Goal: Book appointment/travel/reservation

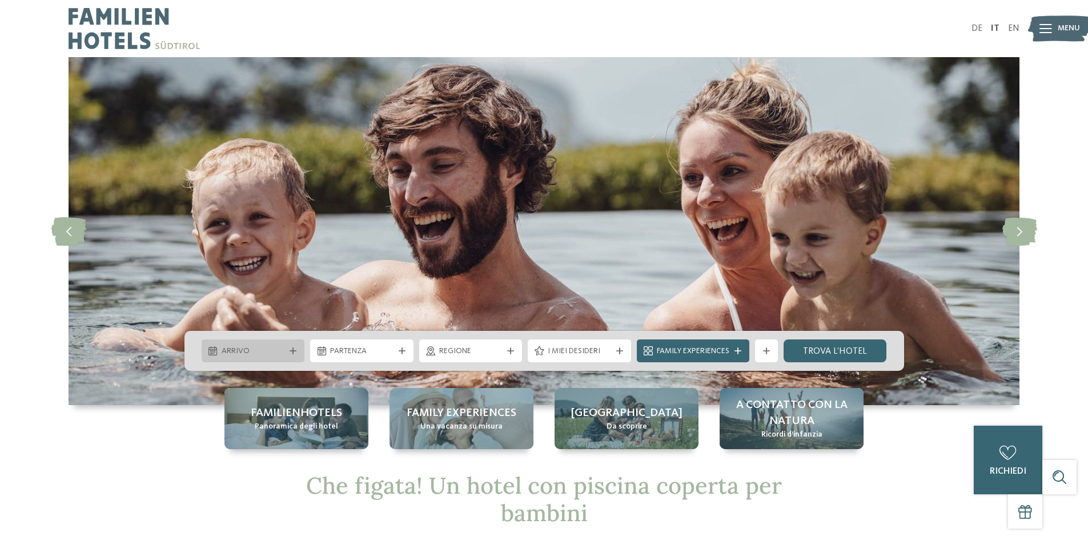
click at [292, 348] on icon at bounding box center [293, 350] width 7 height 7
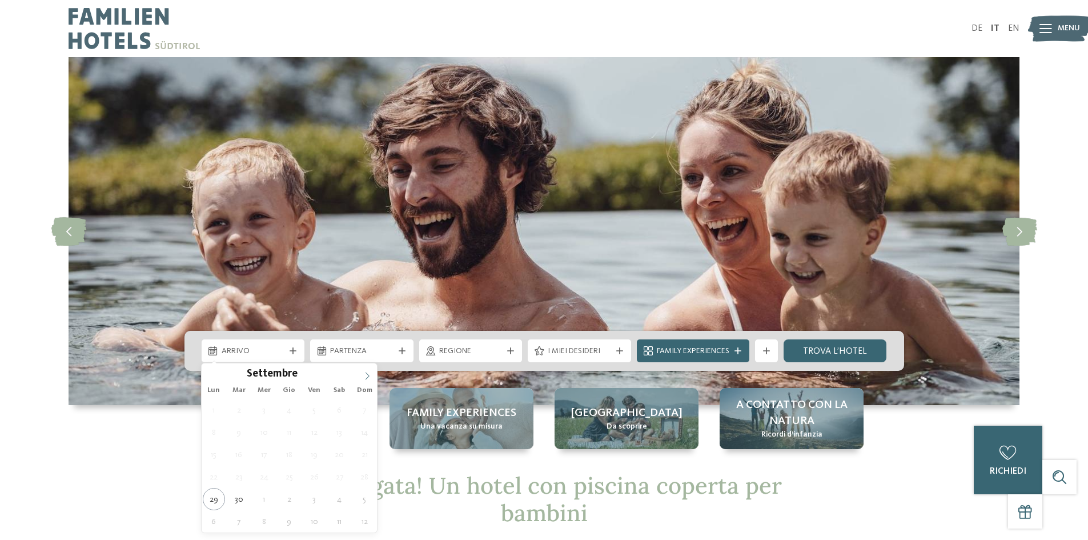
click at [370, 376] on icon at bounding box center [367, 376] width 8 height 8
type div "[DATE]"
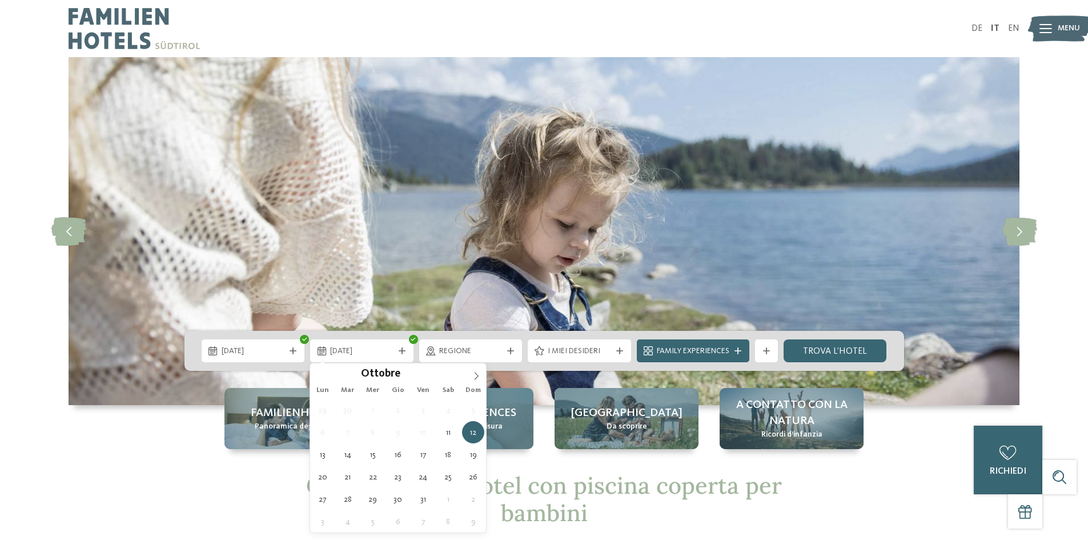
type div "[DATE]"
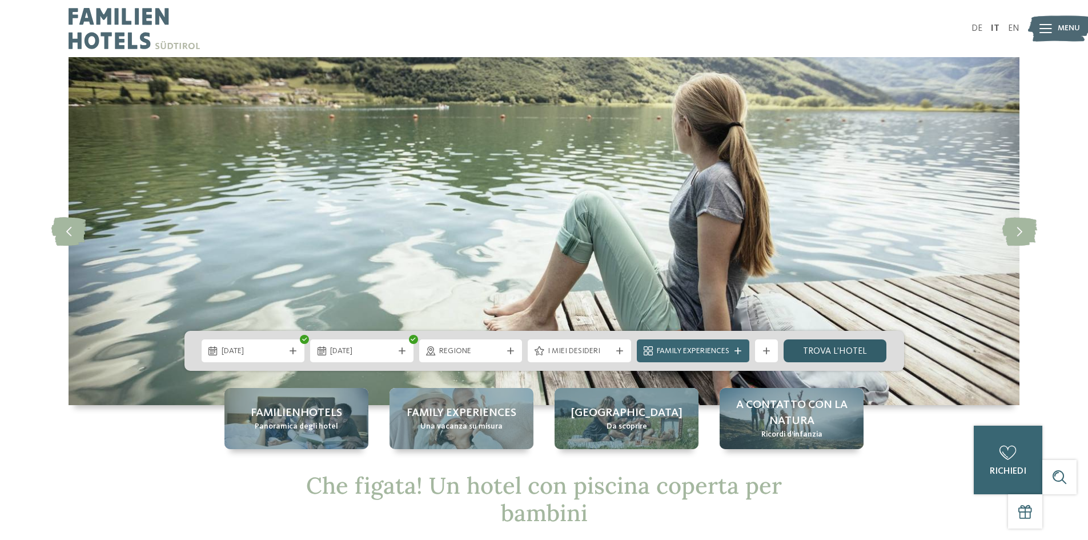
click at [812, 347] on link "trova l’hotel" at bounding box center [835, 350] width 103 height 23
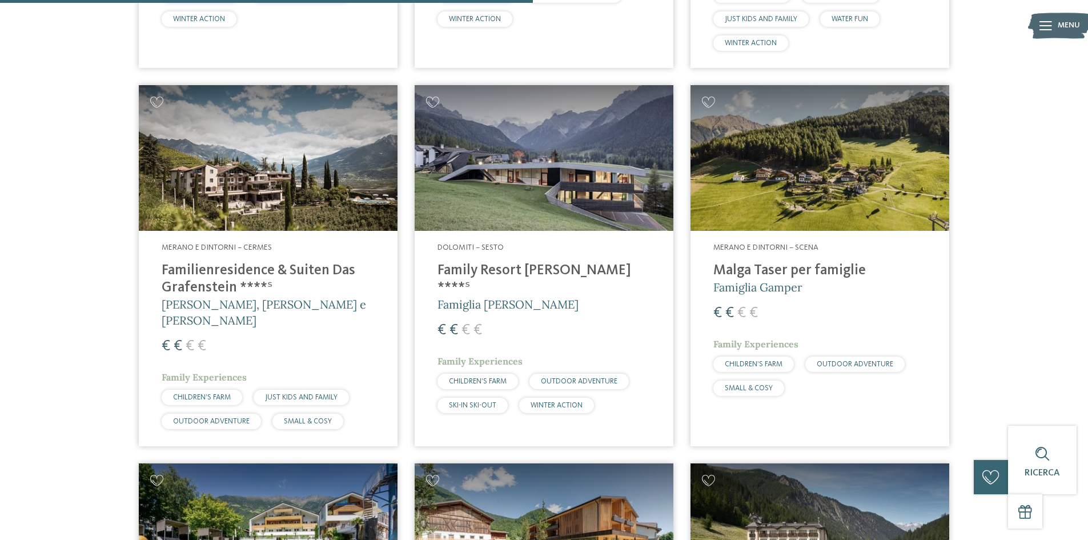
scroll to position [1517, 0]
click at [245, 270] on h4 "Familienresidence & Suiten Das Grafenstein ****ˢ" at bounding box center [268, 279] width 213 height 34
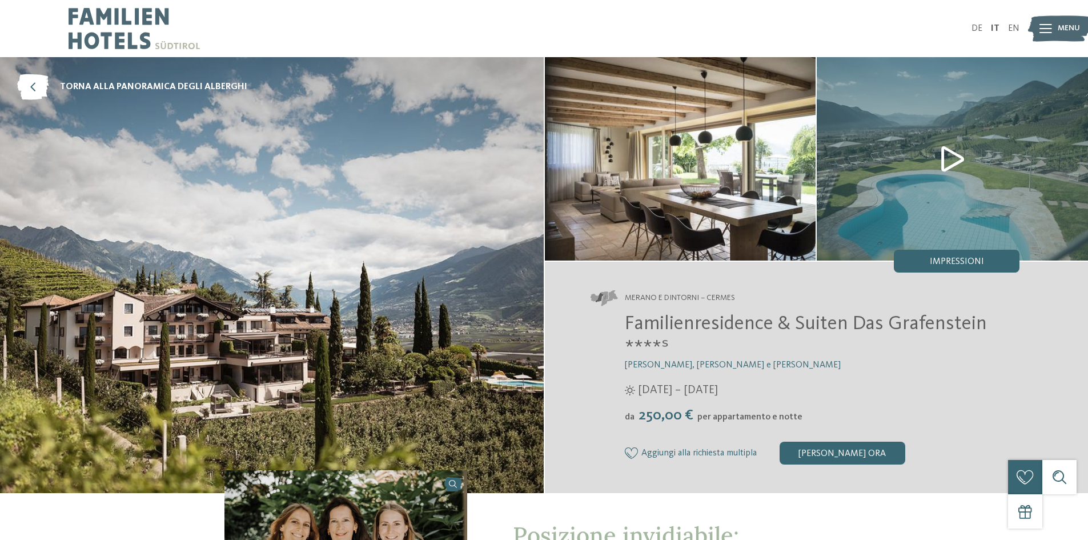
click at [945, 168] on img at bounding box center [952, 158] width 271 height 203
